Goal: Find specific page/section: Find specific page/section

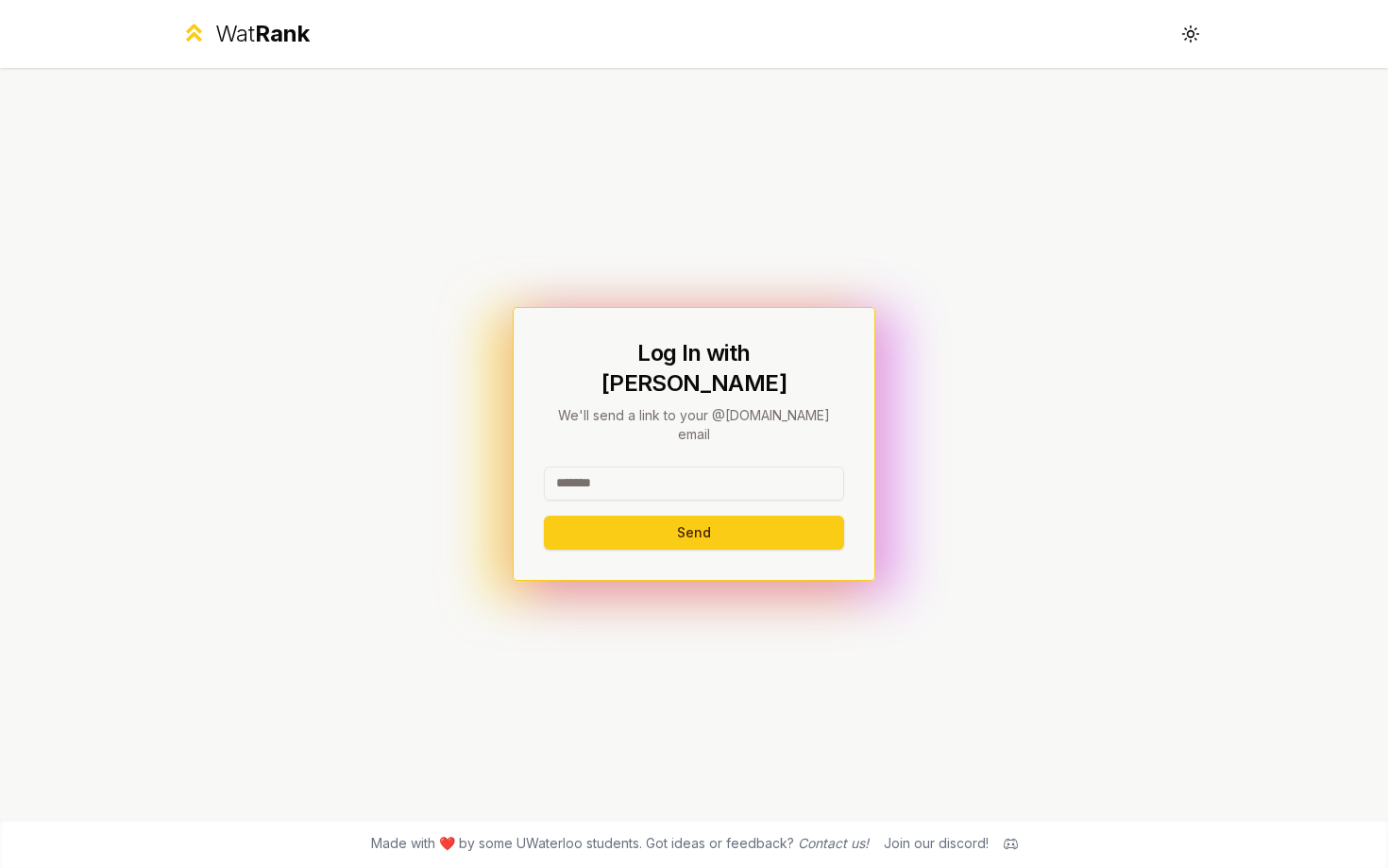
click at [724, 466] on input at bounding box center [694, 483] width 301 height 34
type input "******"
click at [544, 516] on button "Send" at bounding box center [694, 533] width 301 height 34
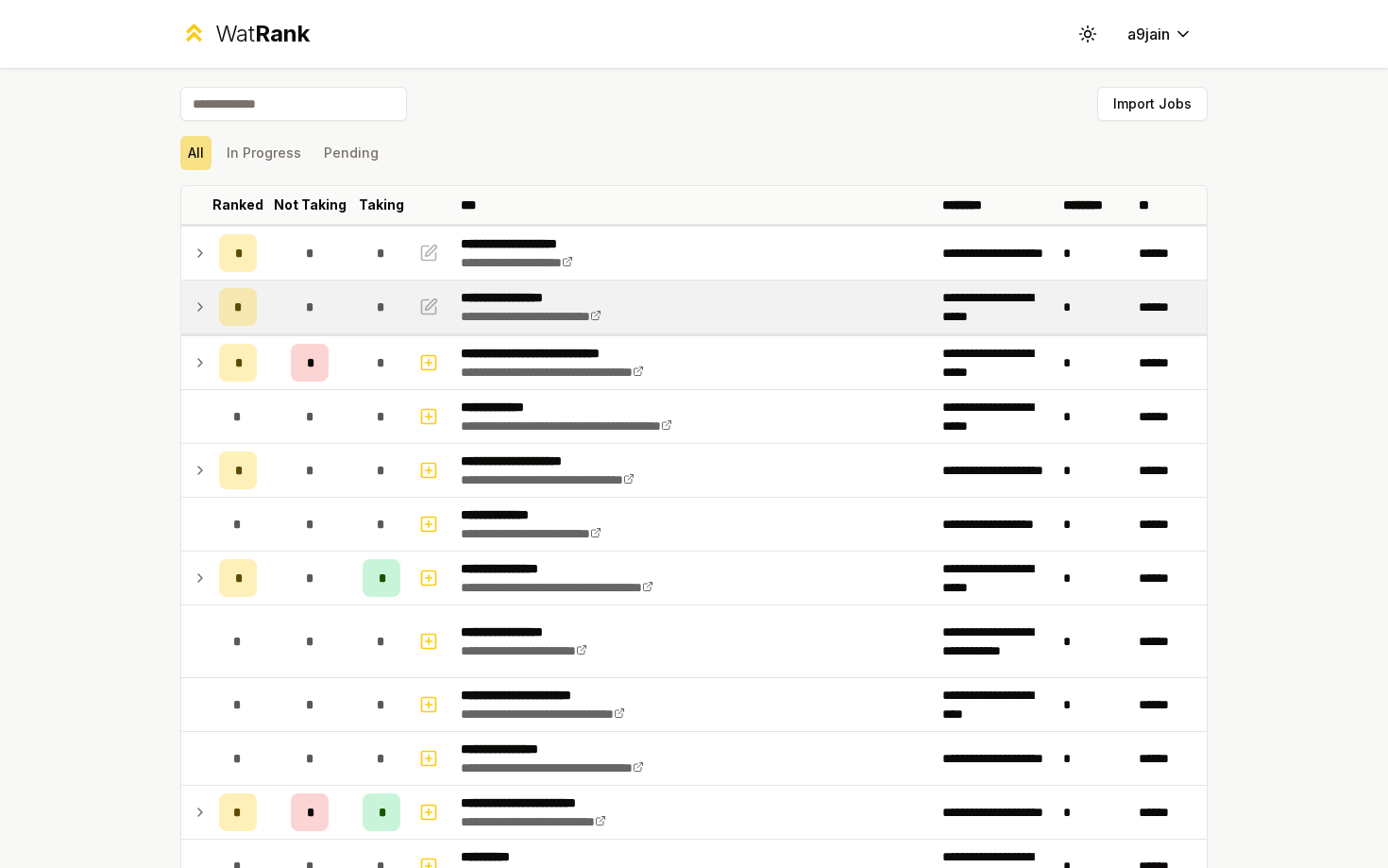
click at [196, 316] on icon at bounding box center [199, 307] width 15 height 23
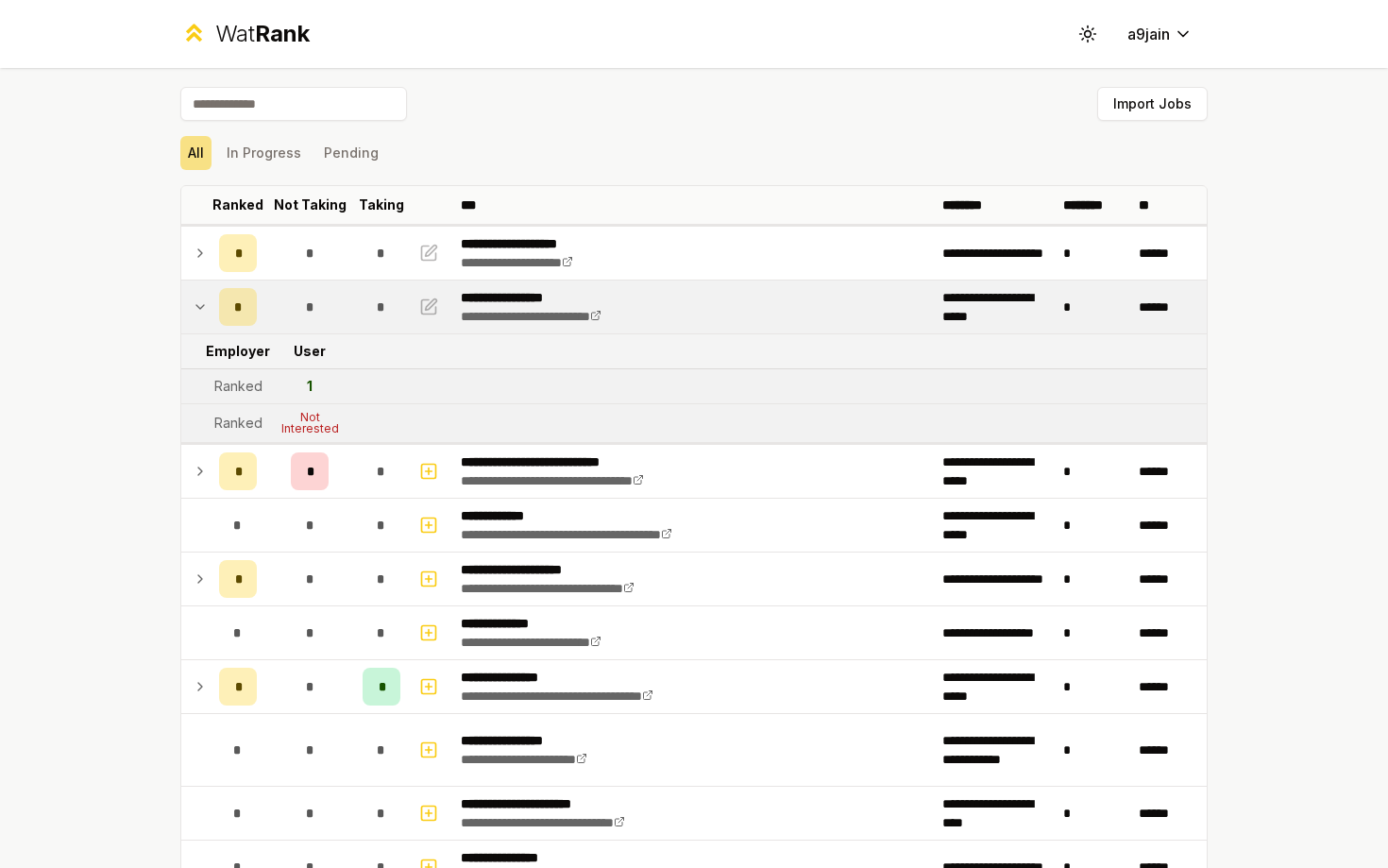
click at [196, 316] on icon at bounding box center [199, 307] width 15 height 23
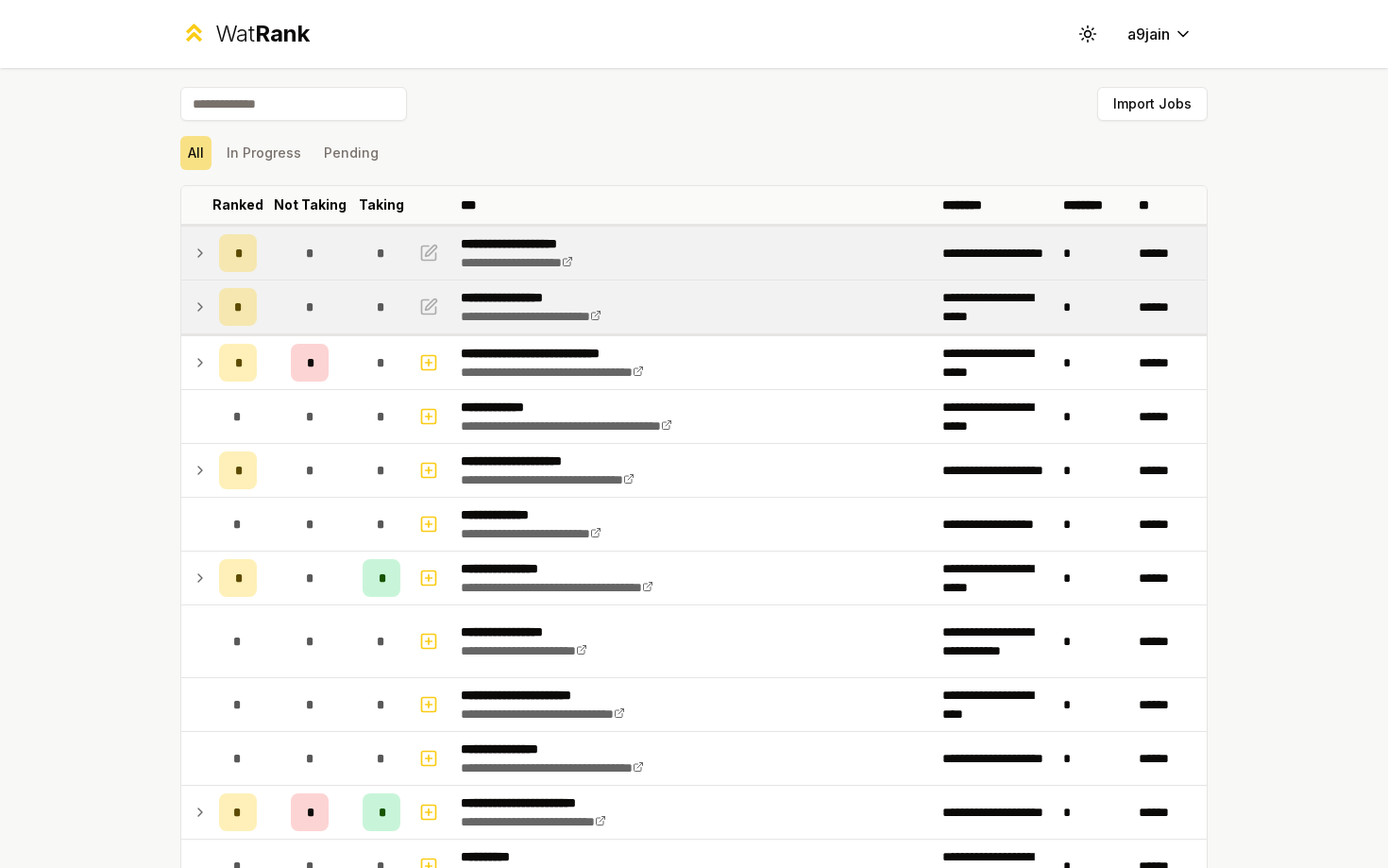
click at [197, 267] on td at bounding box center [196, 252] width 30 height 53
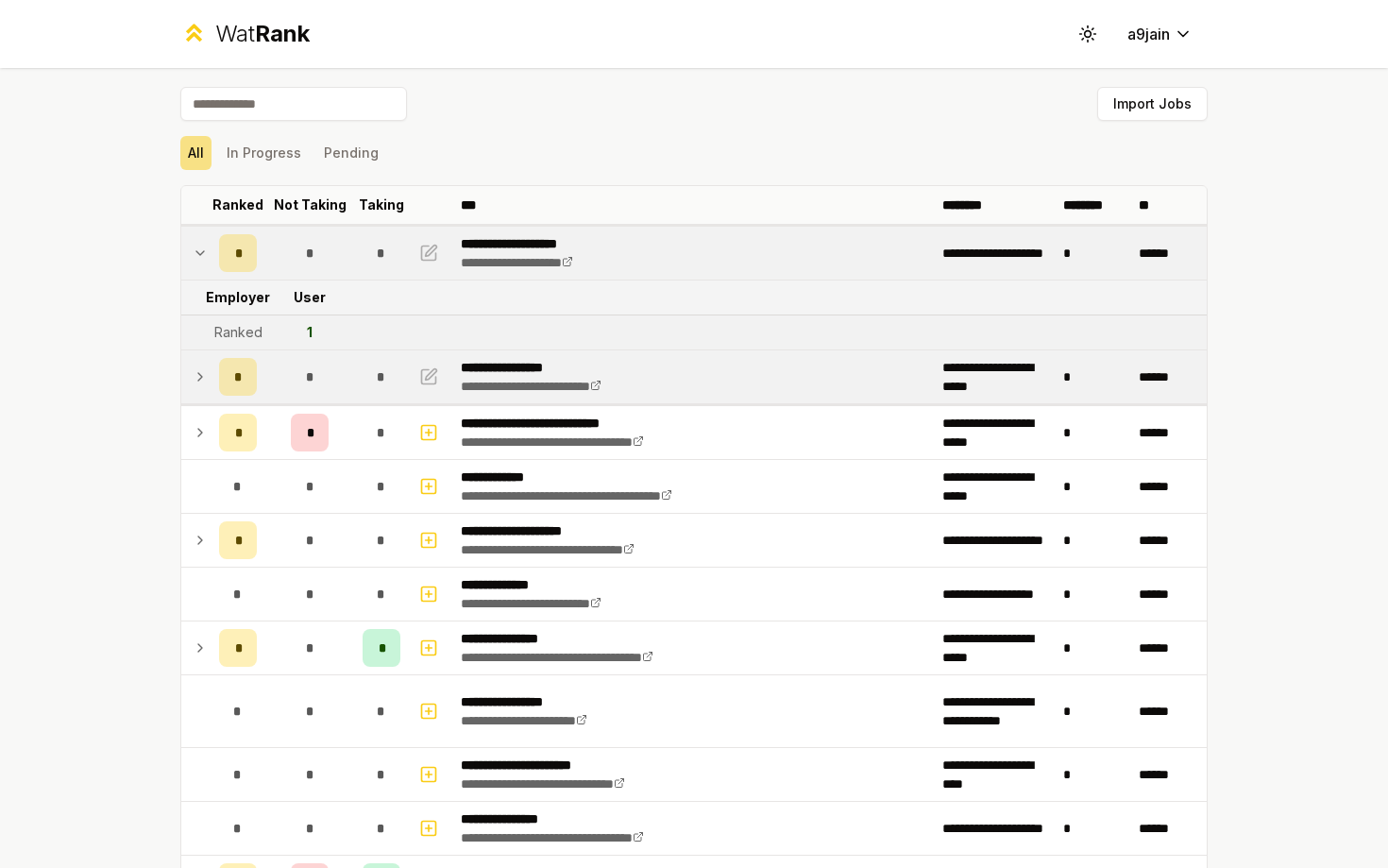
click at [197, 267] on td at bounding box center [196, 252] width 30 height 53
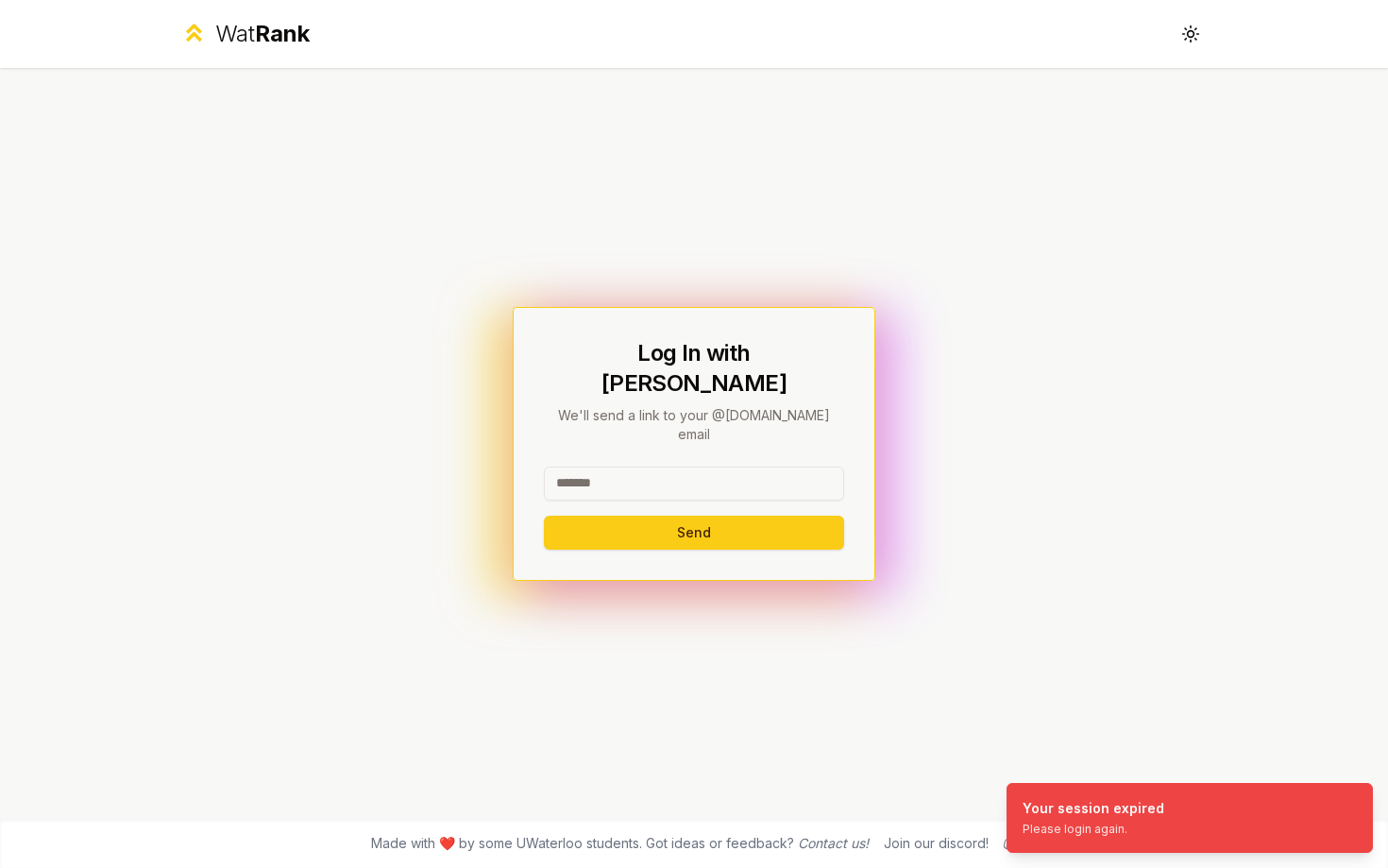
click at [701, 466] on input at bounding box center [694, 483] width 301 height 34
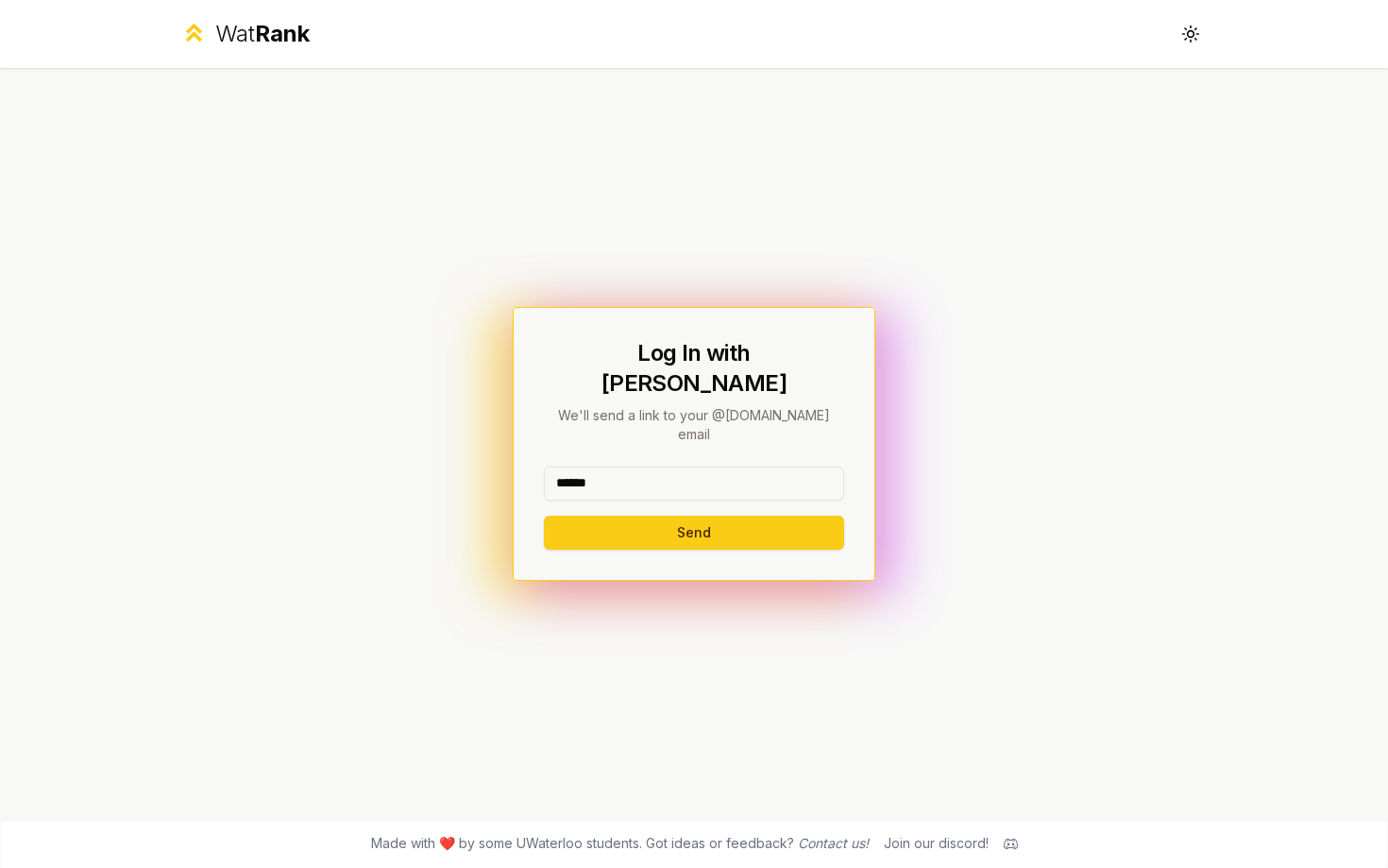
type input "******"
click at [544, 516] on button "Send" at bounding box center [694, 533] width 301 height 34
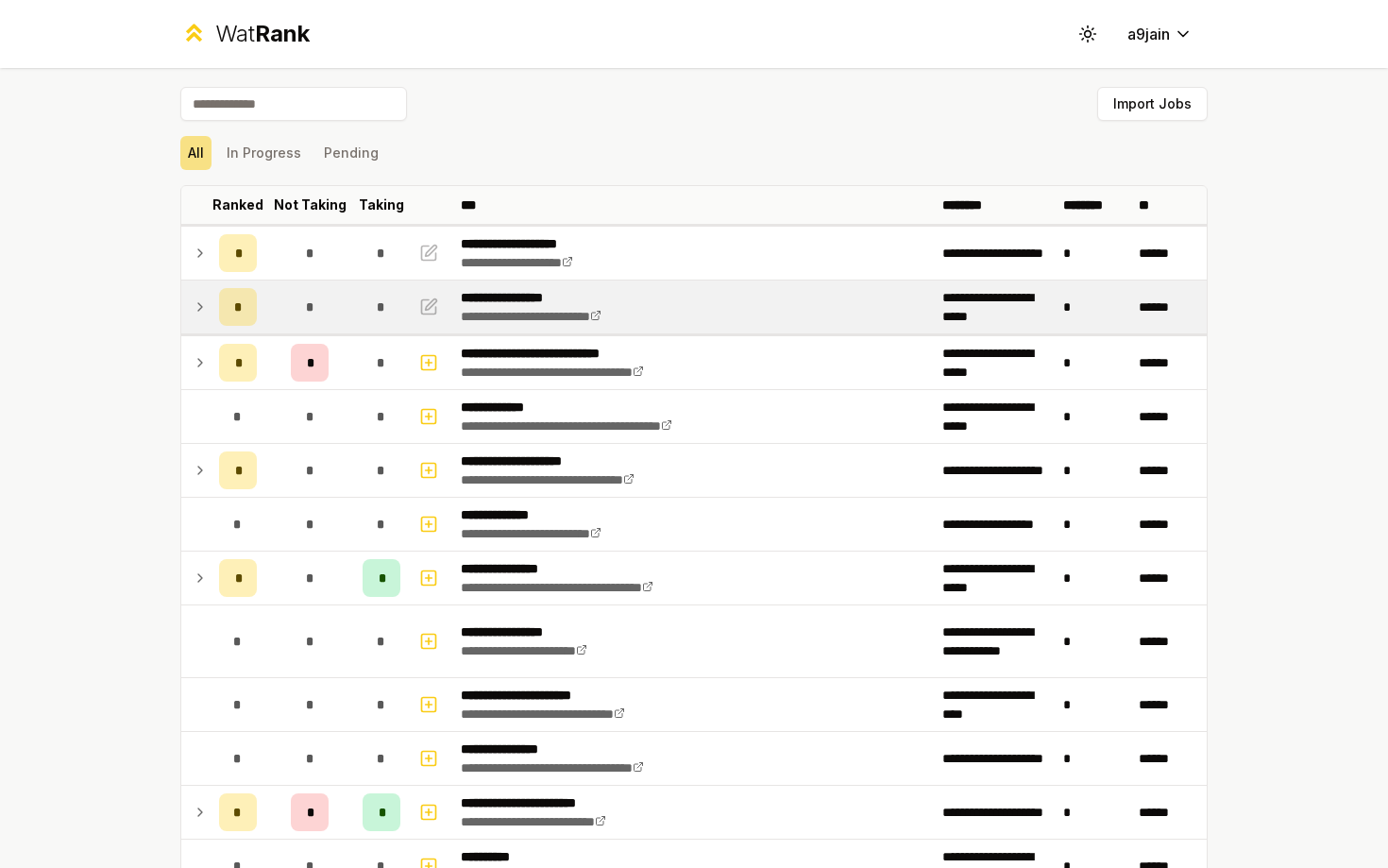
click at [182, 297] on td at bounding box center [196, 307] width 30 height 53
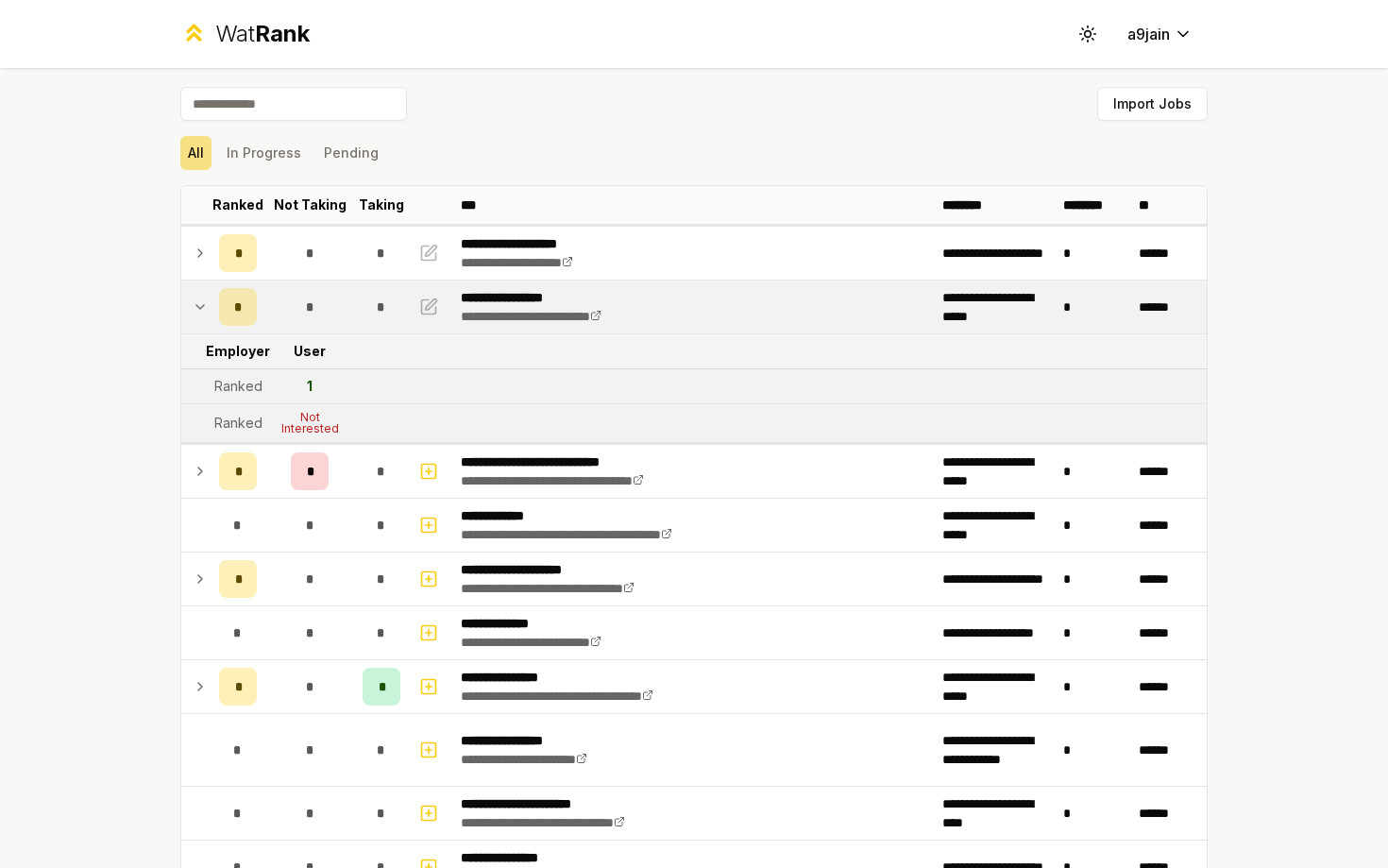
click at [189, 300] on td at bounding box center [196, 307] width 30 height 53
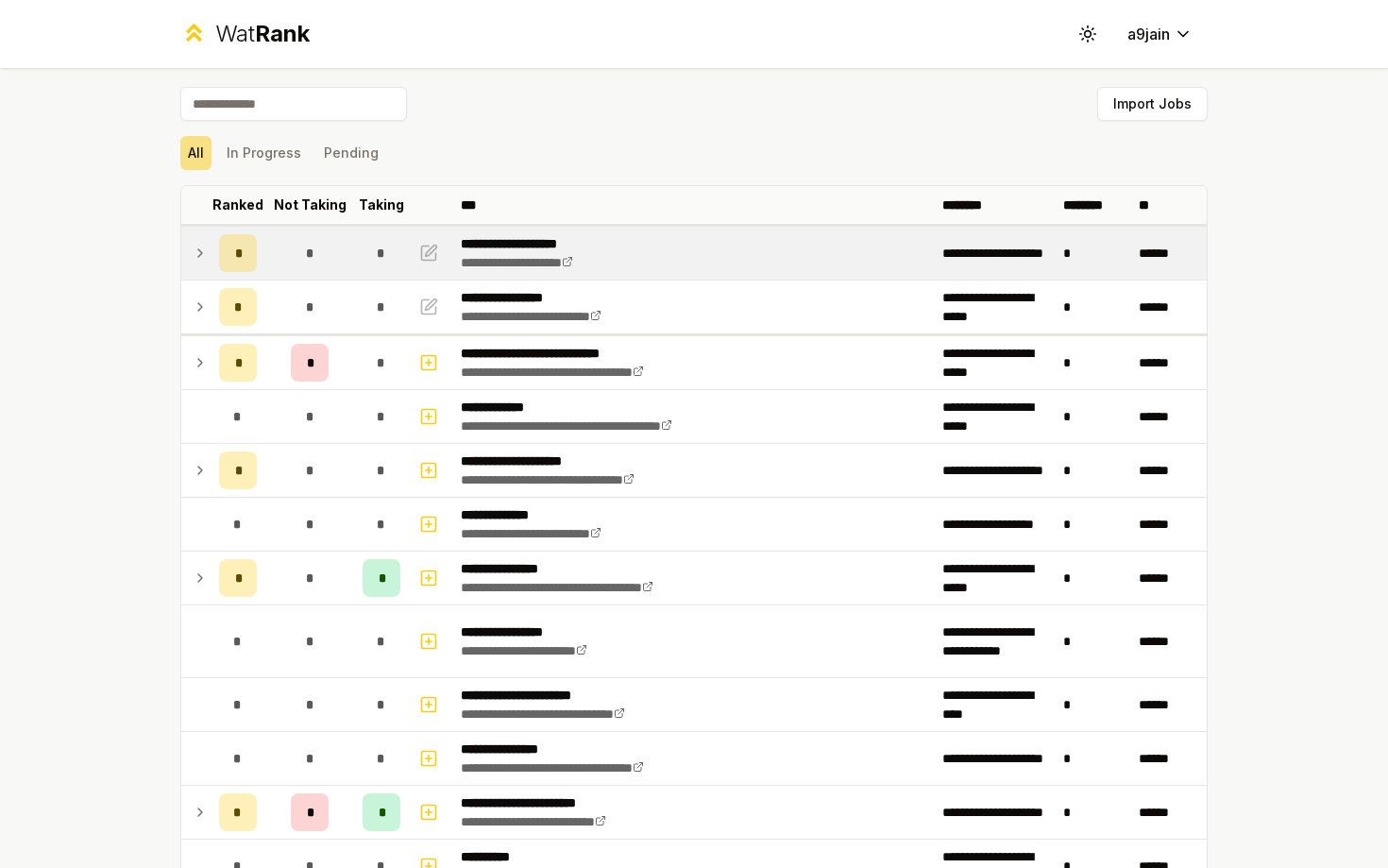
click at [189, 260] on td at bounding box center [196, 252] width 30 height 53
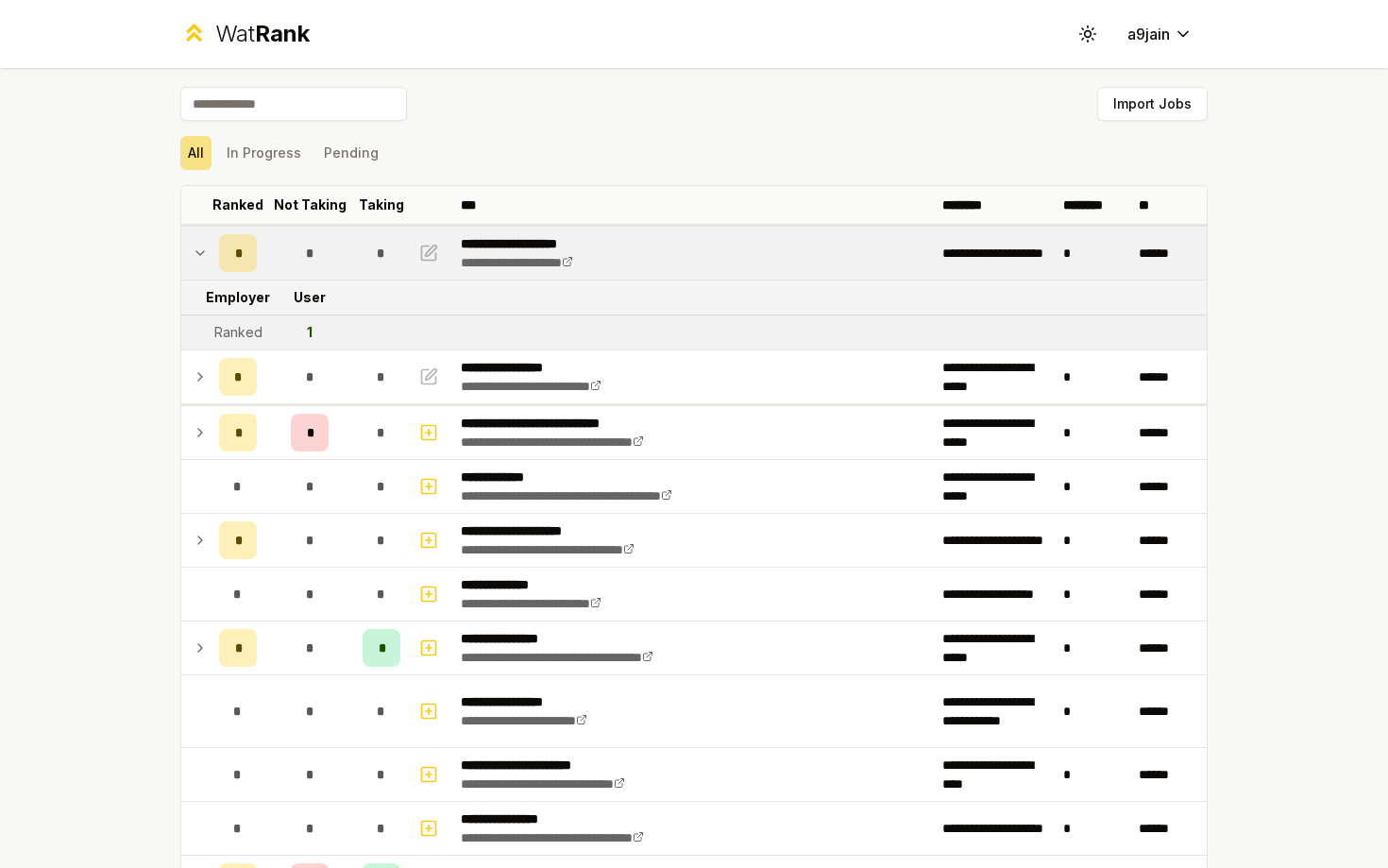
click at [189, 260] on td at bounding box center [196, 252] width 30 height 53
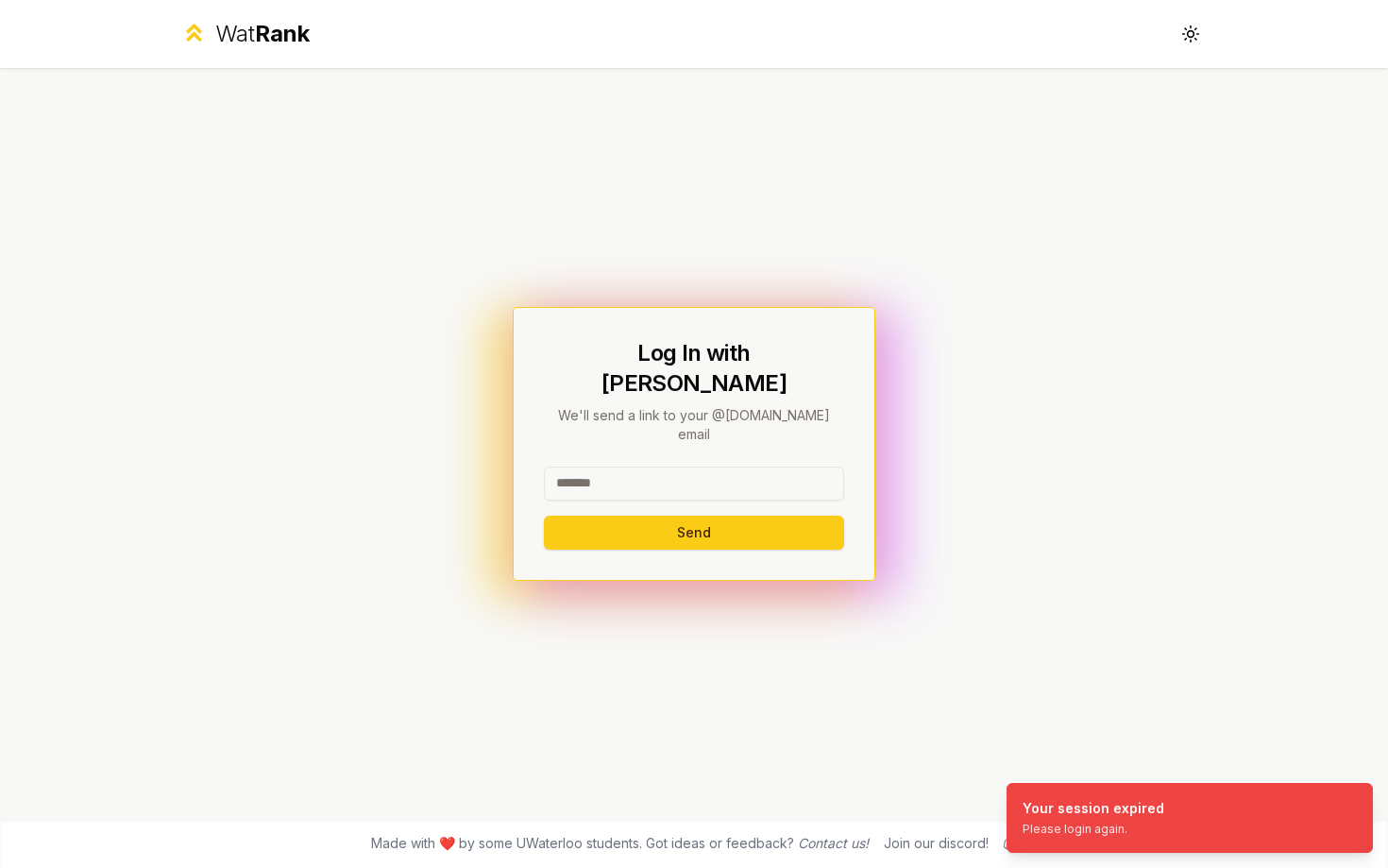
click at [744, 466] on input at bounding box center [694, 483] width 301 height 34
type input "******"
click at [544, 516] on button "Send" at bounding box center [694, 533] width 301 height 34
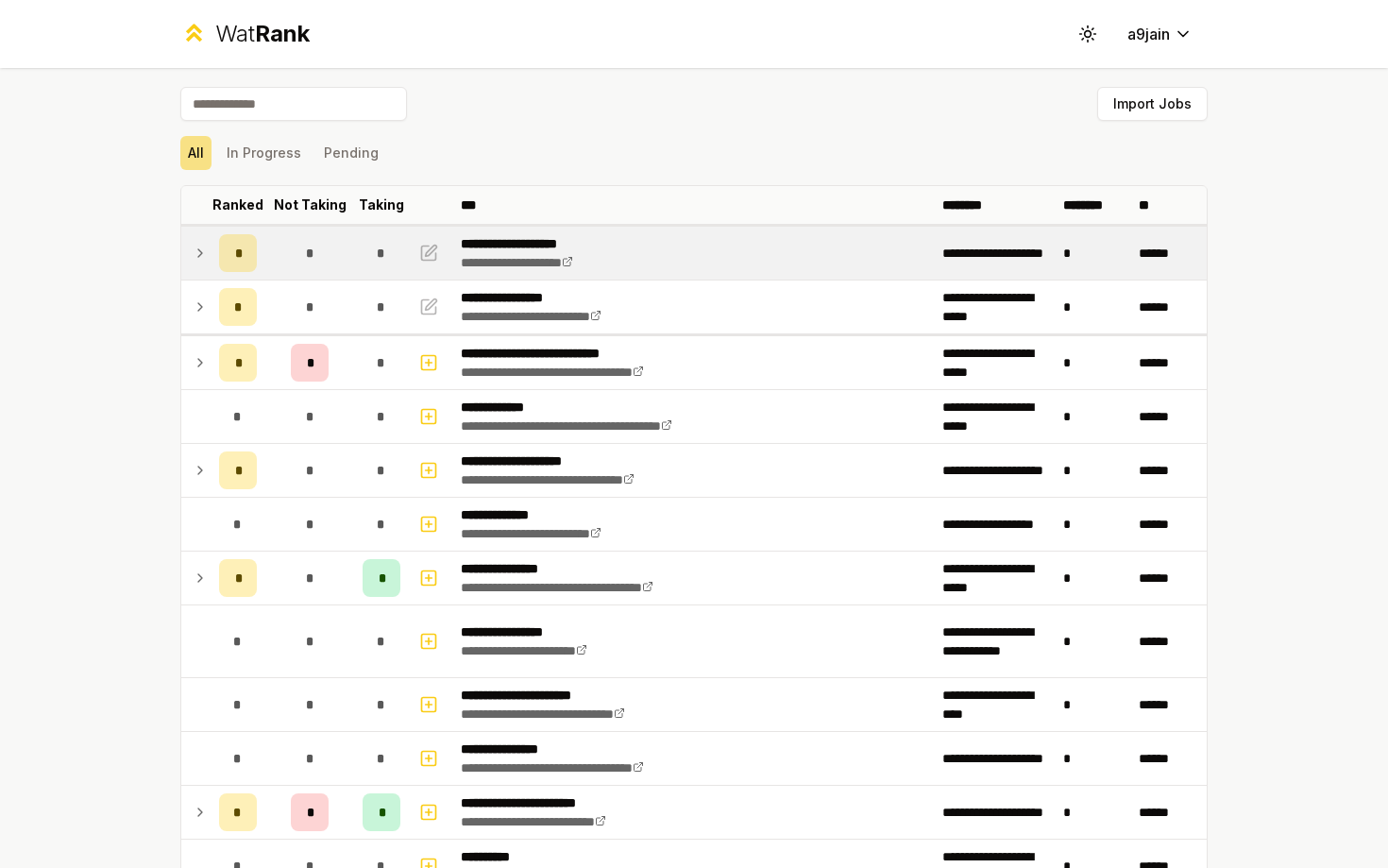
click at [200, 242] on icon at bounding box center [199, 253] width 15 height 23
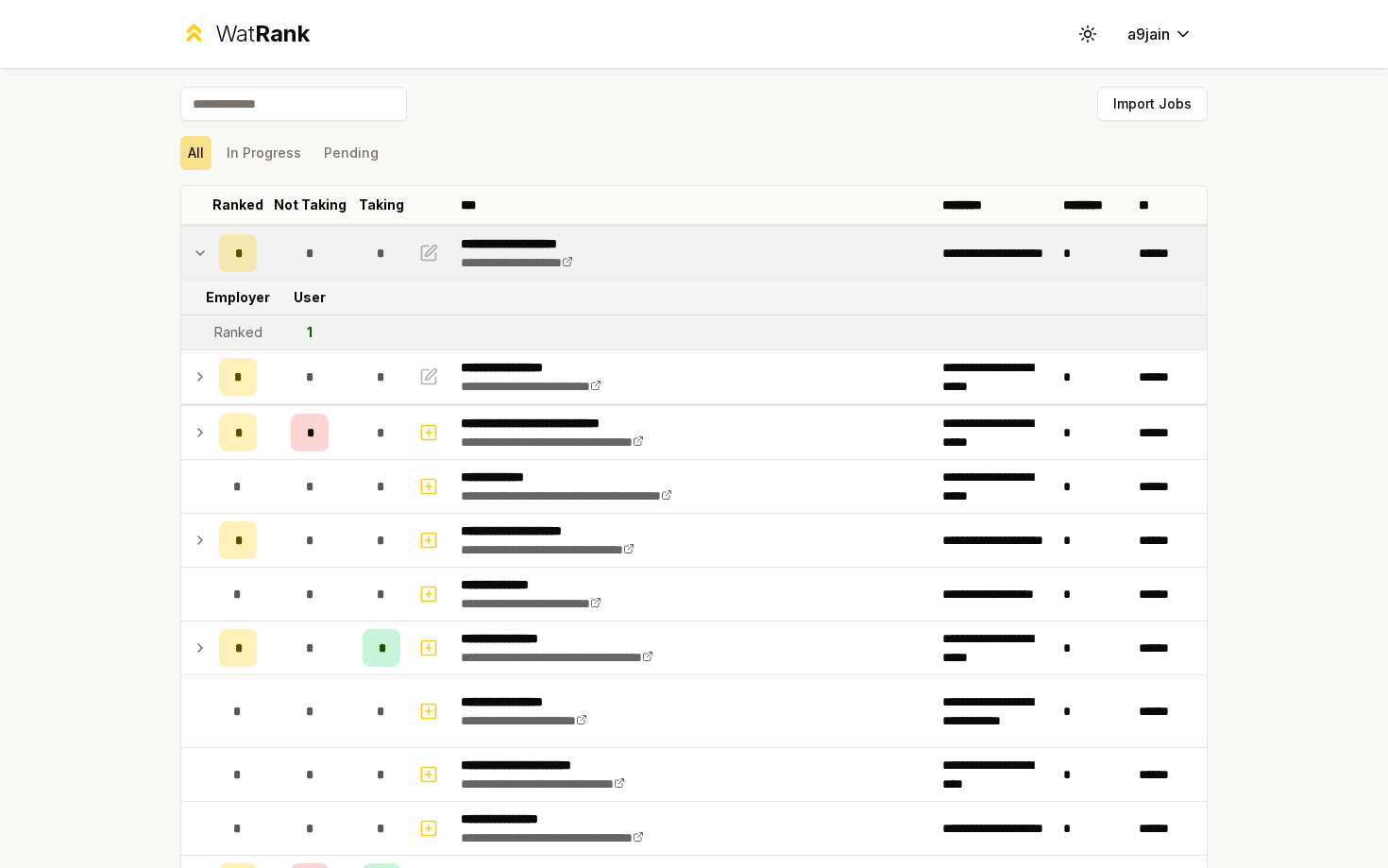
click at [200, 242] on icon at bounding box center [199, 253] width 15 height 23
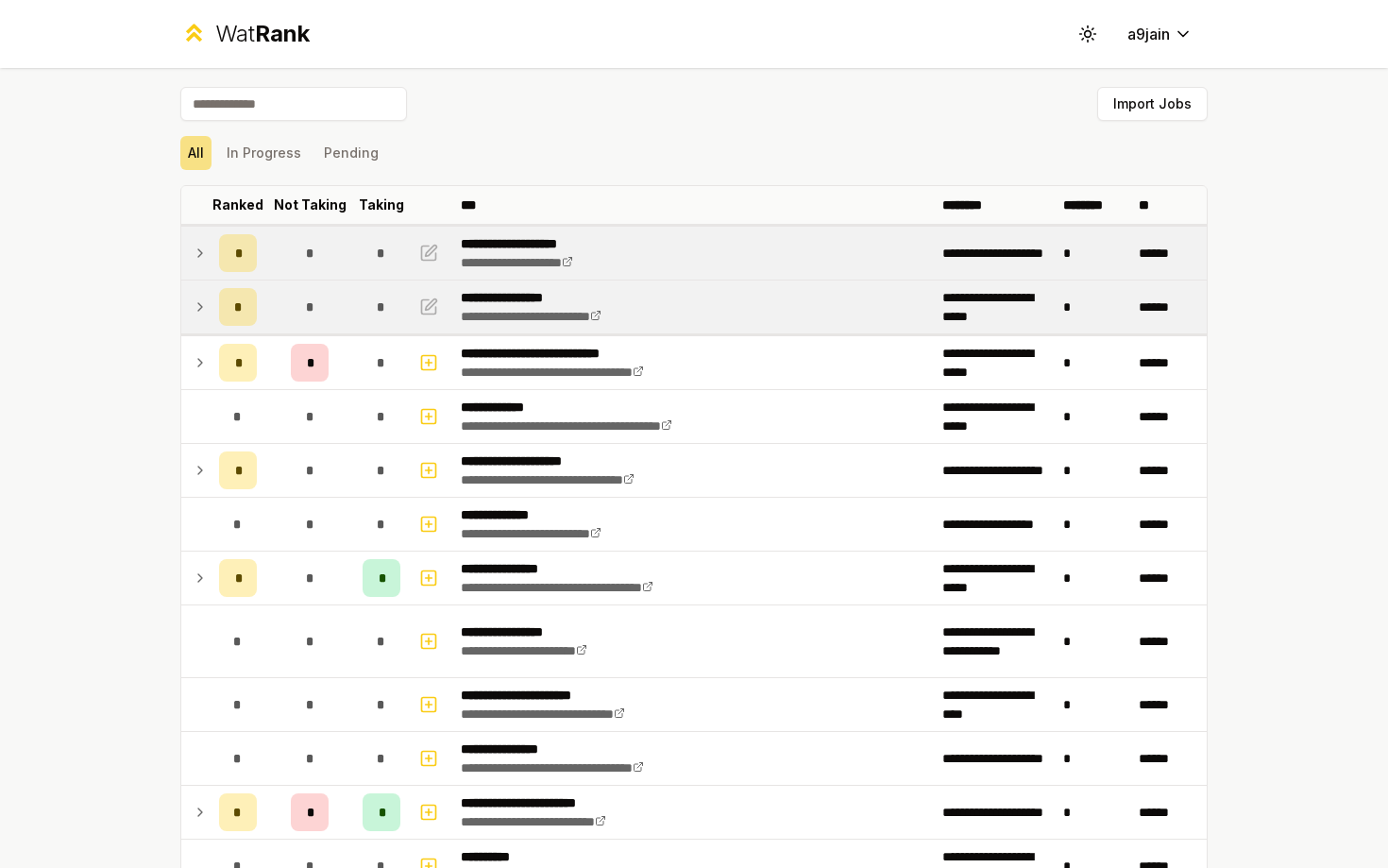
click at [195, 307] on icon at bounding box center [199, 307] width 15 height 23
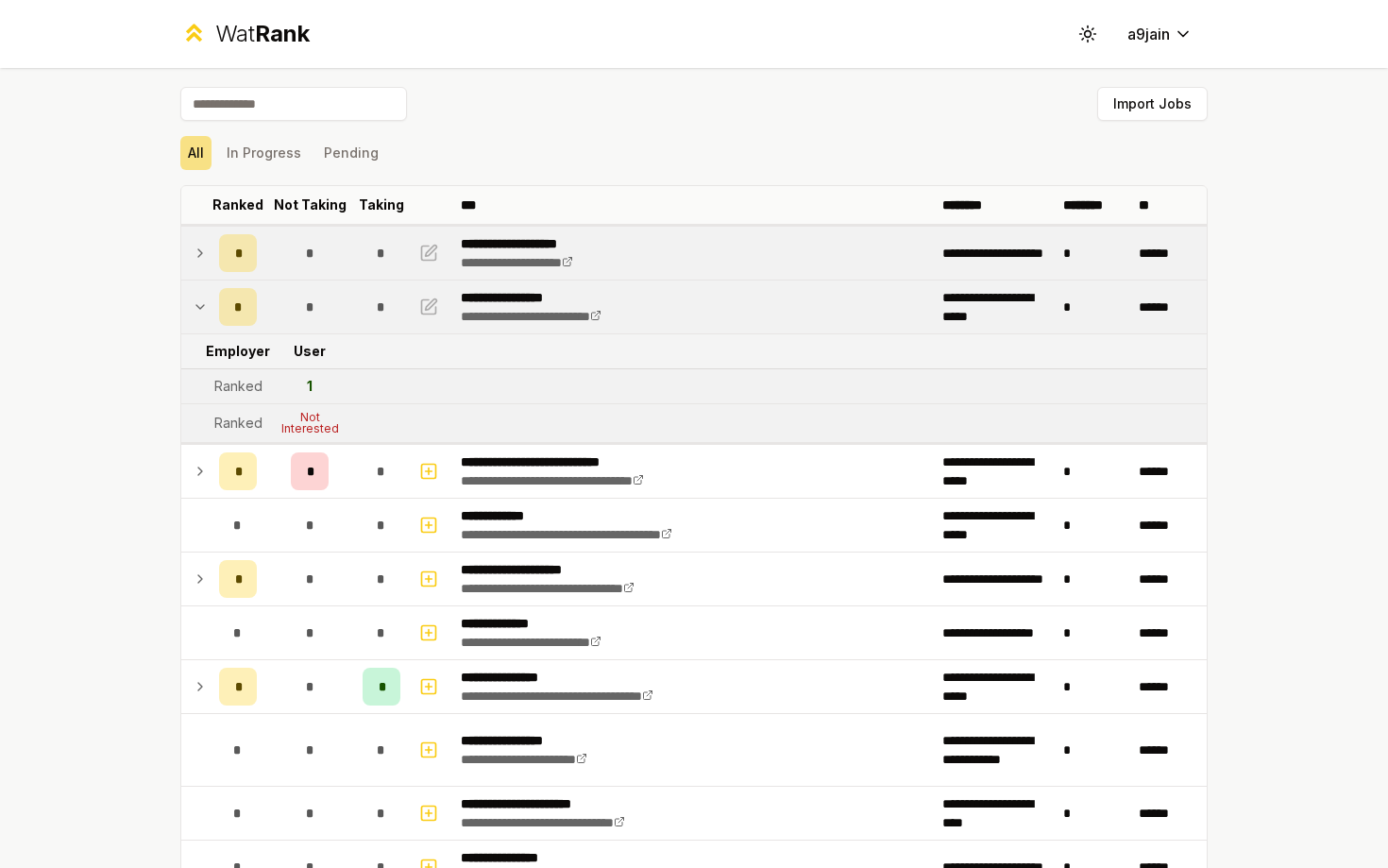
click at [195, 307] on icon at bounding box center [199, 307] width 15 height 23
